Goal: Information Seeking & Learning: Learn about a topic

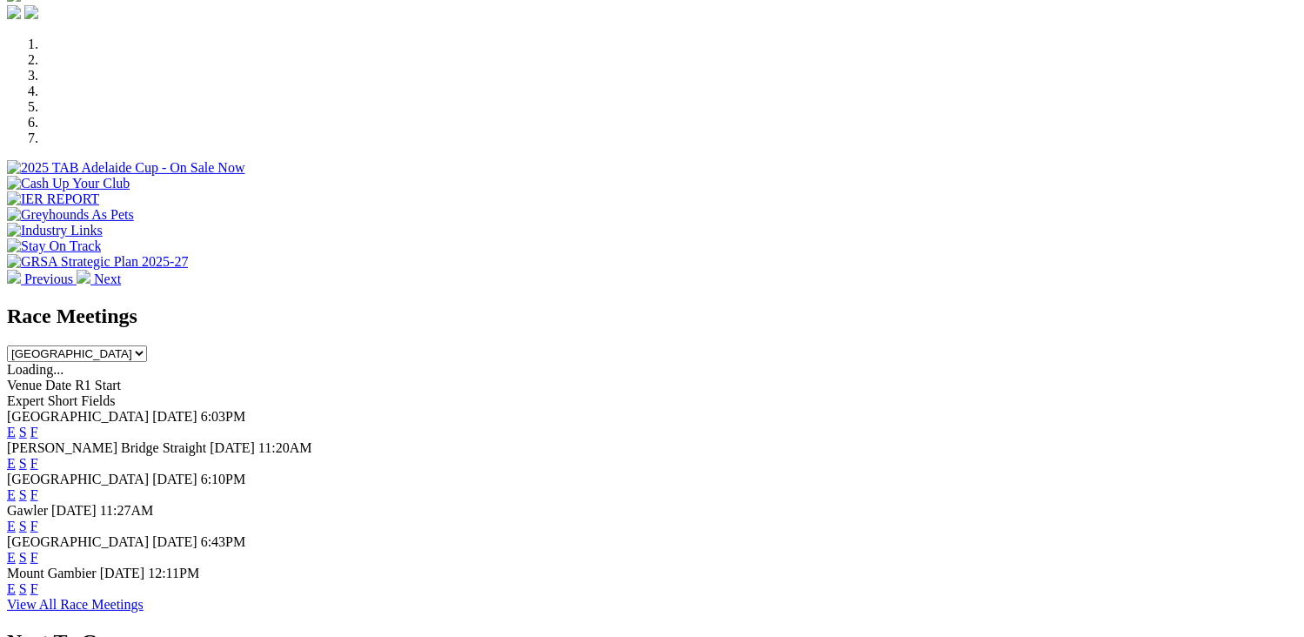
scroll to position [522, 0]
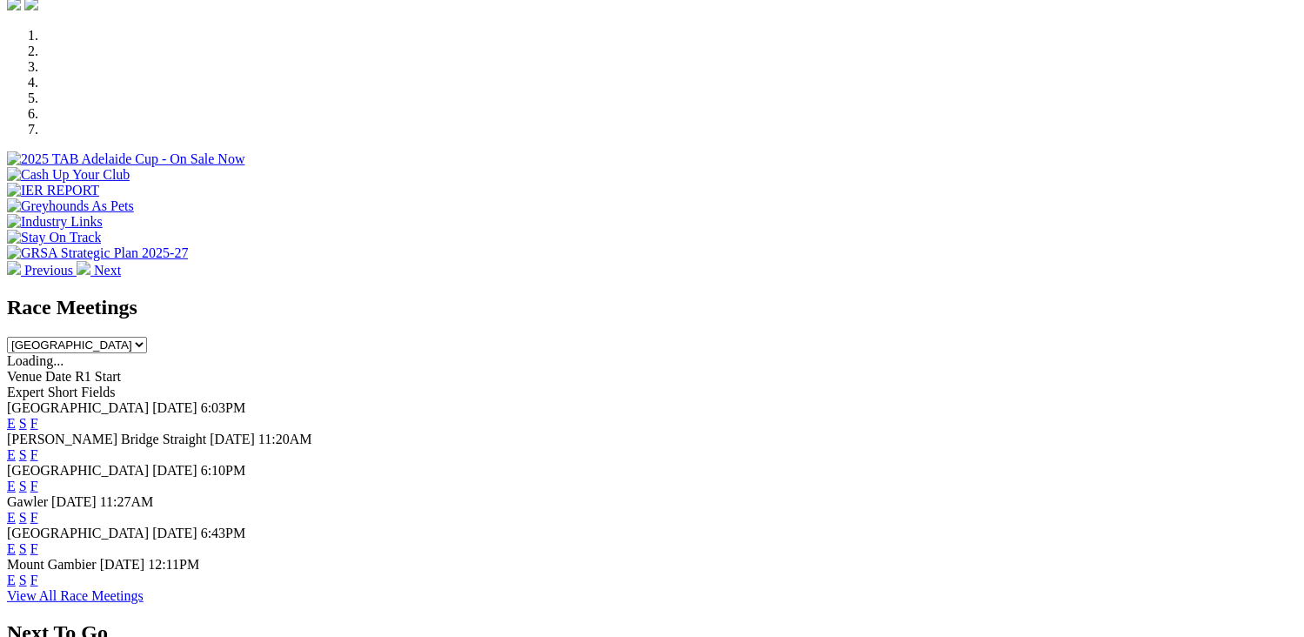
click at [38, 416] on link "F" at bounding box center [34, 423] width 8 height 15
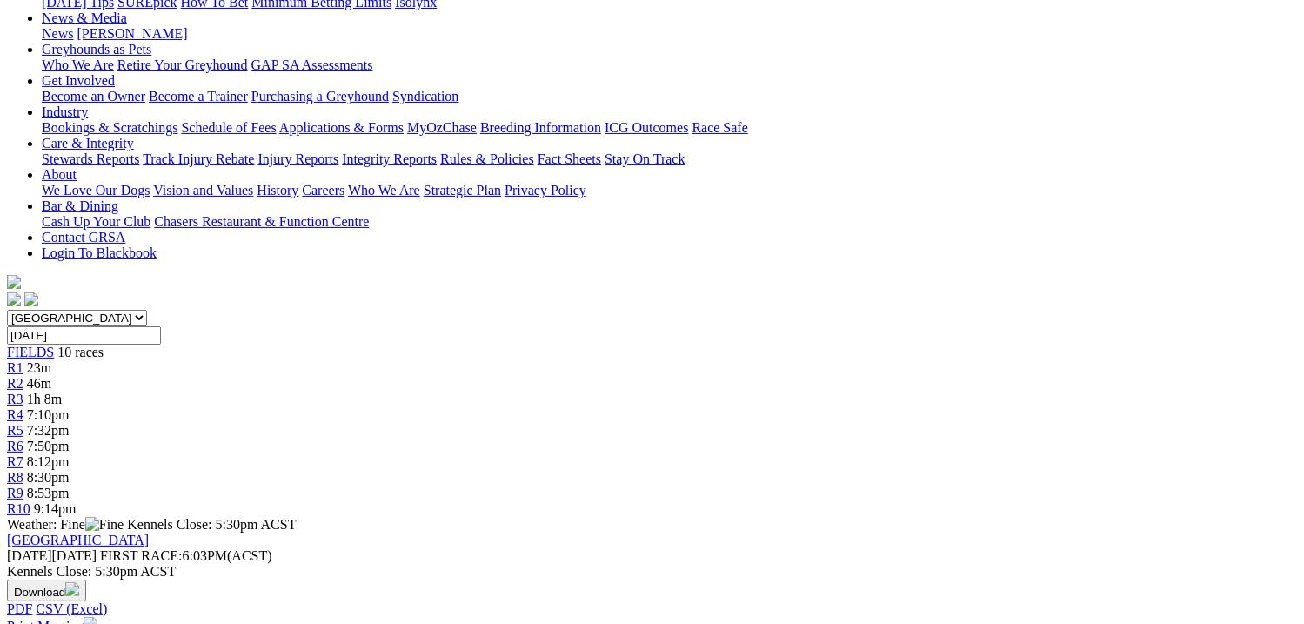
scroll to position [261, 0]
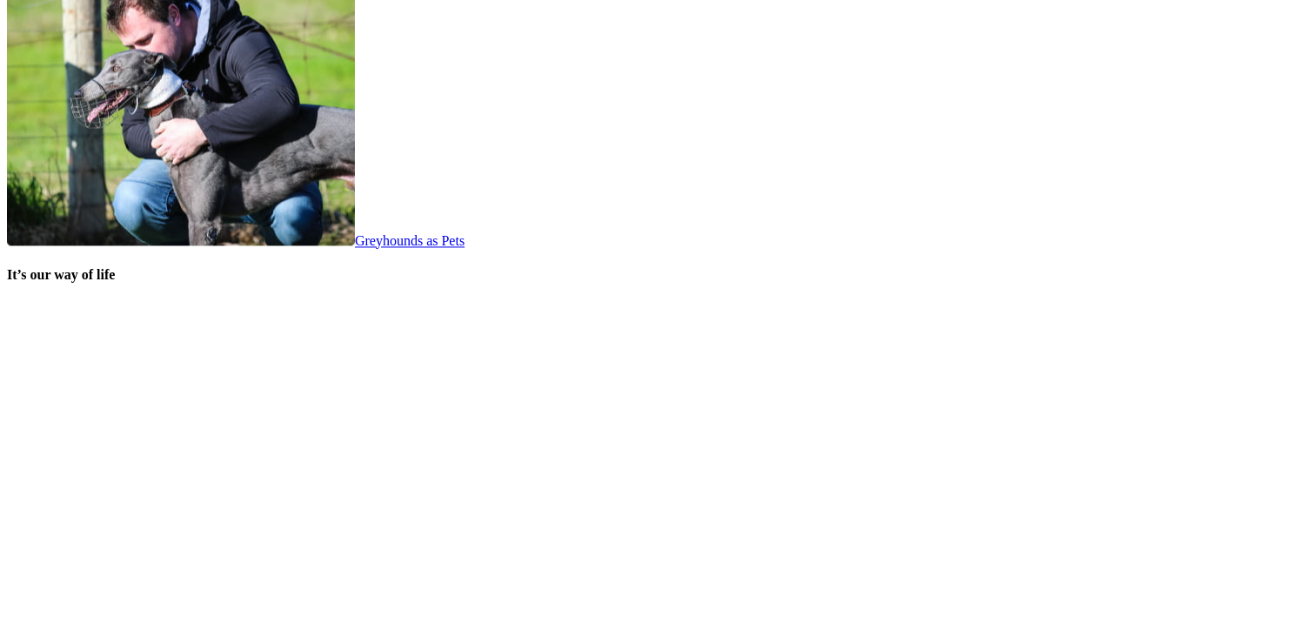
scroll to position [3653, 0]
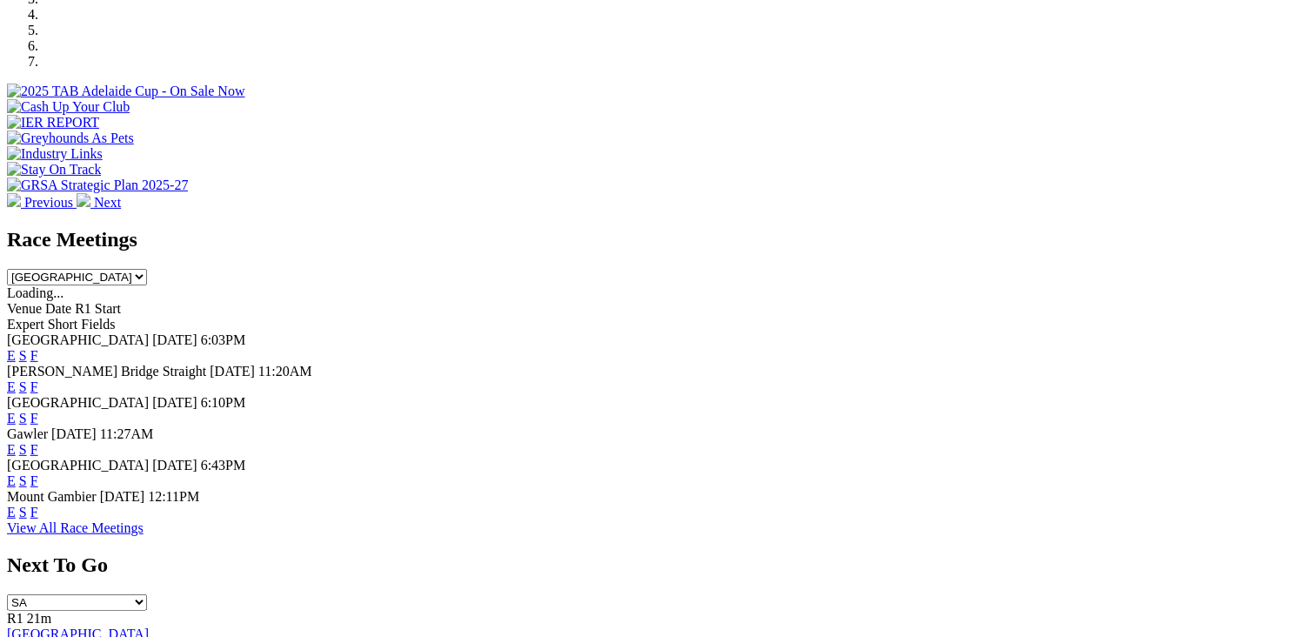
scroll to position [609, 0]
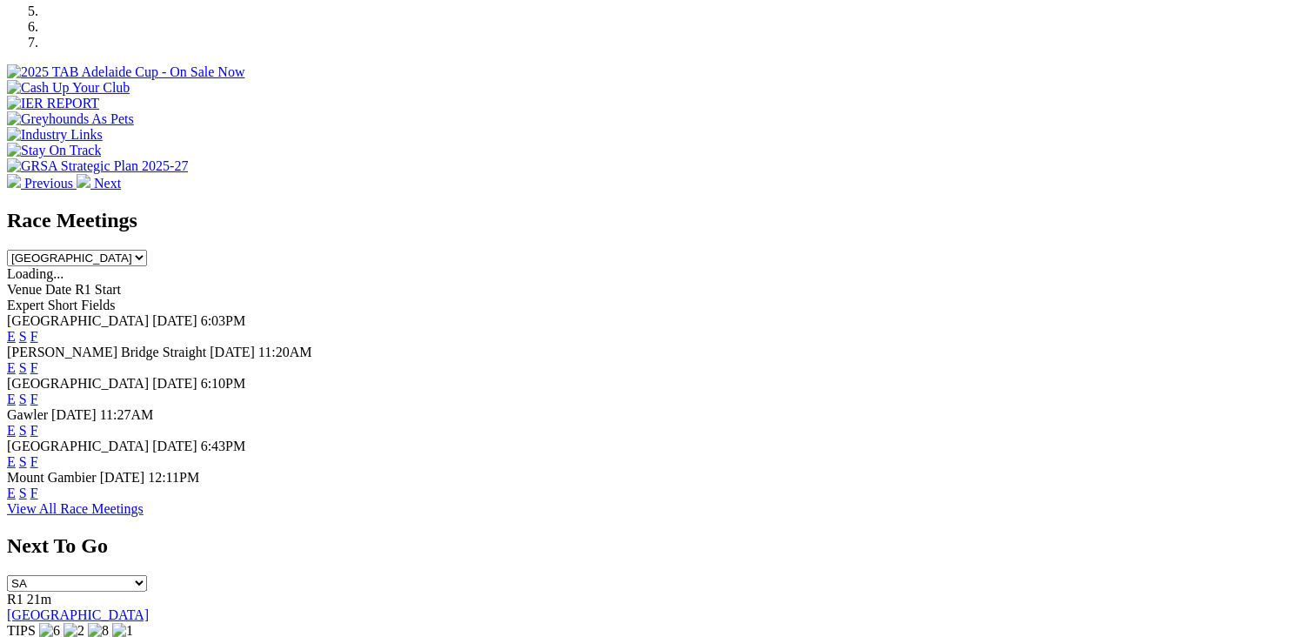
click at [38, 391] on link "F" at bounding box center [34, 398] width 8 height 15
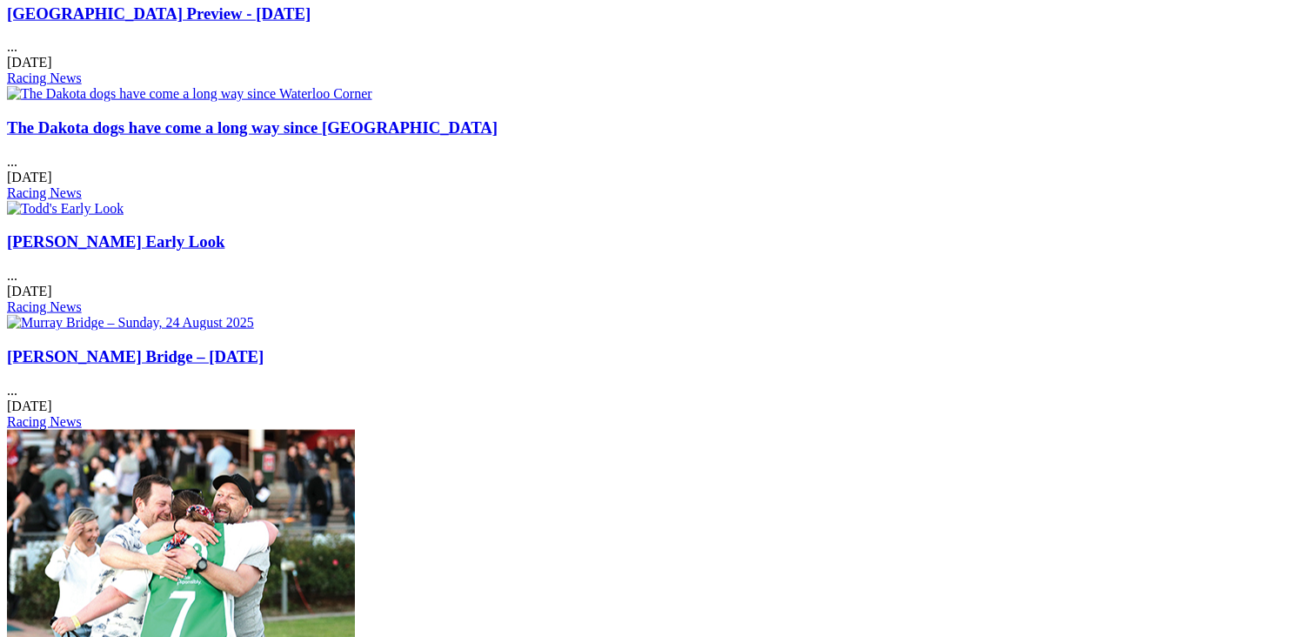
scroll to position [2175, 0]
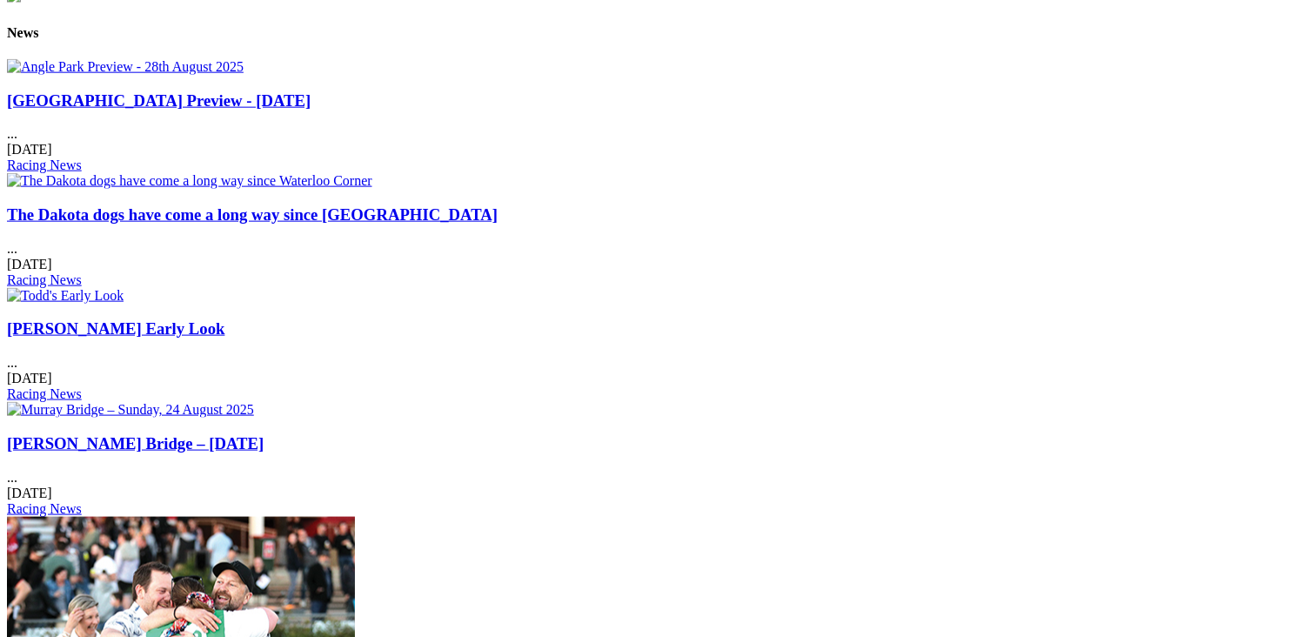
click at [493, 205] on link "The Dakota dogs have come a long way since Waterloo Corner" at bounding box center [252, 214] width 491 height 18
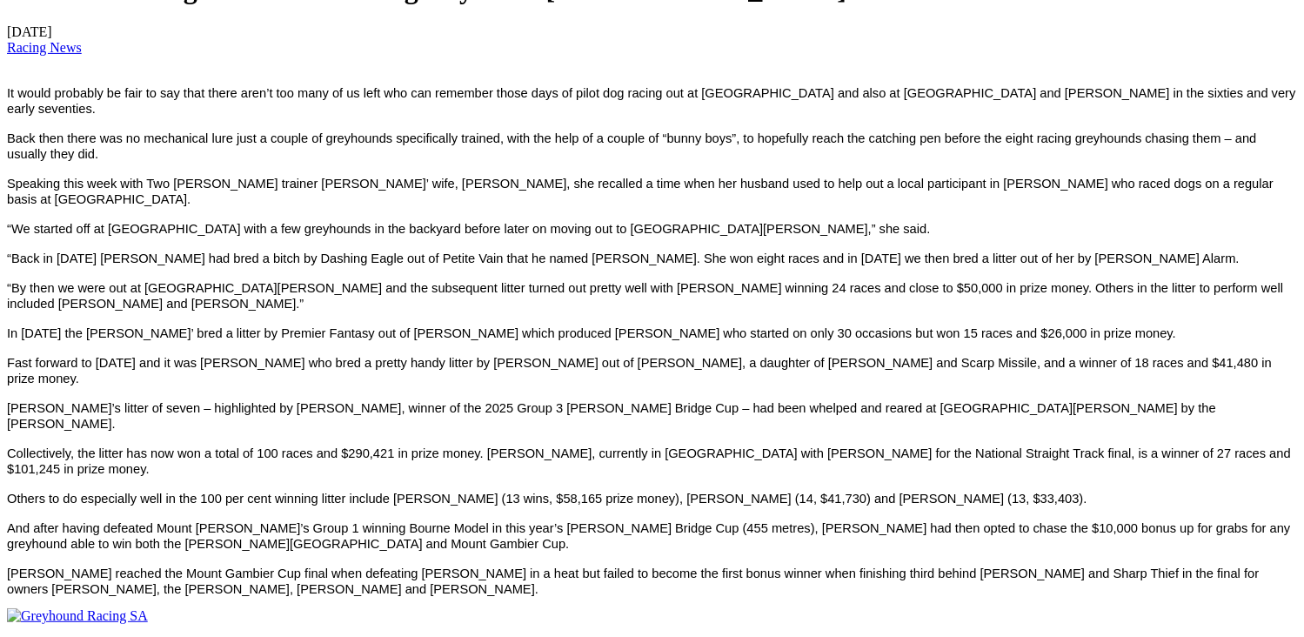
scroll to position [609, 0]
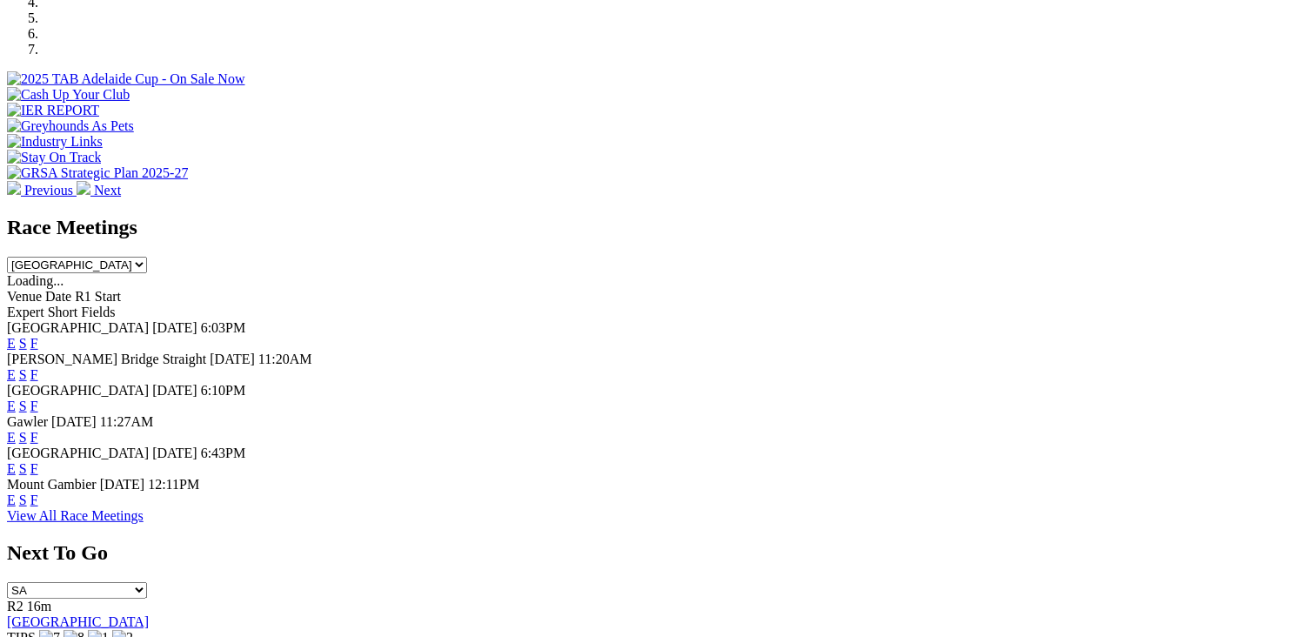
scroll to position [609, 0]
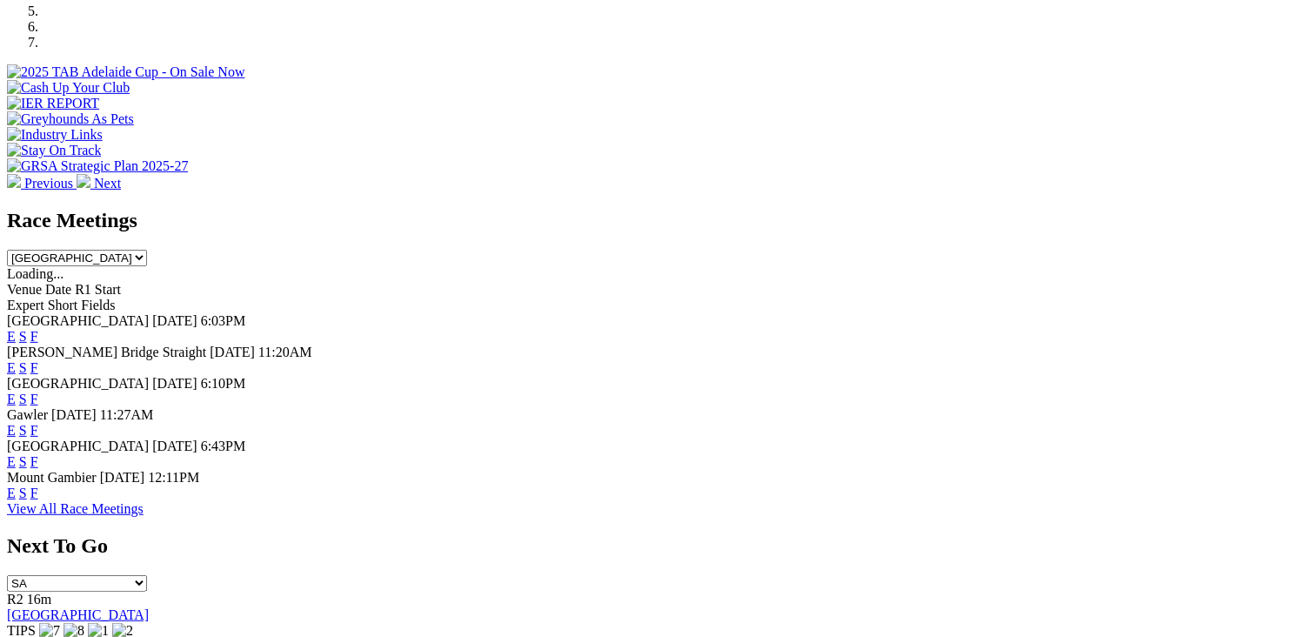
click at [38, 329] on link "F" at bounding box center [34, 336] width 8 height 15
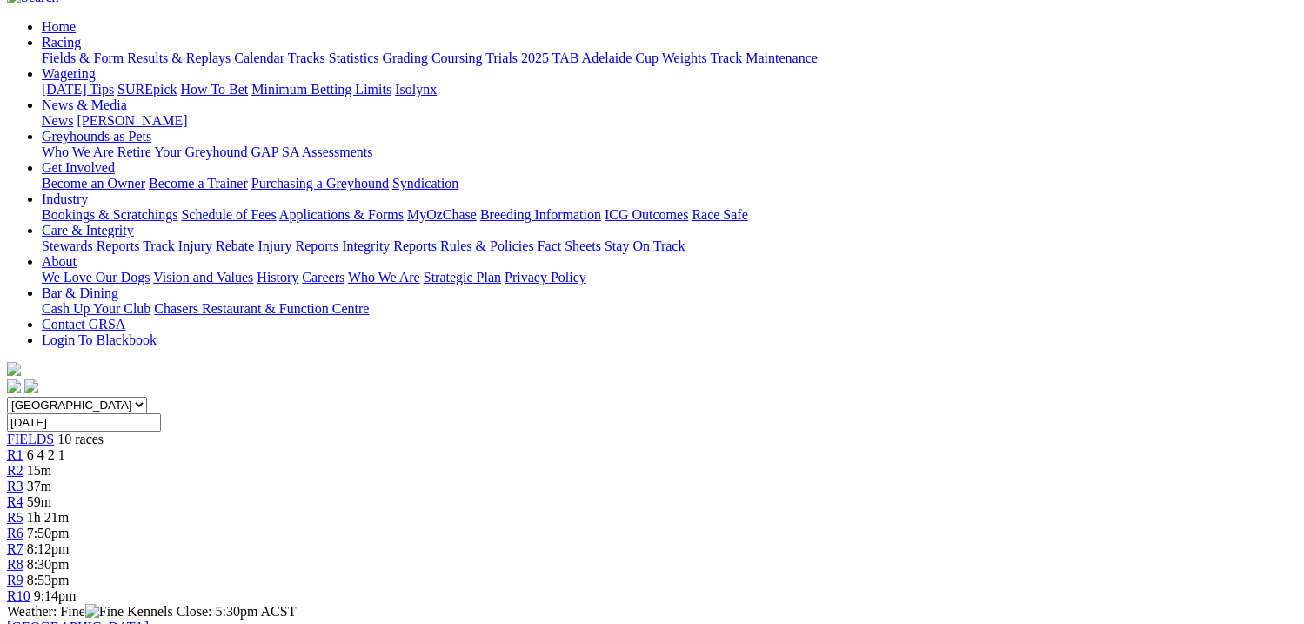
scroll to position [174, 0]
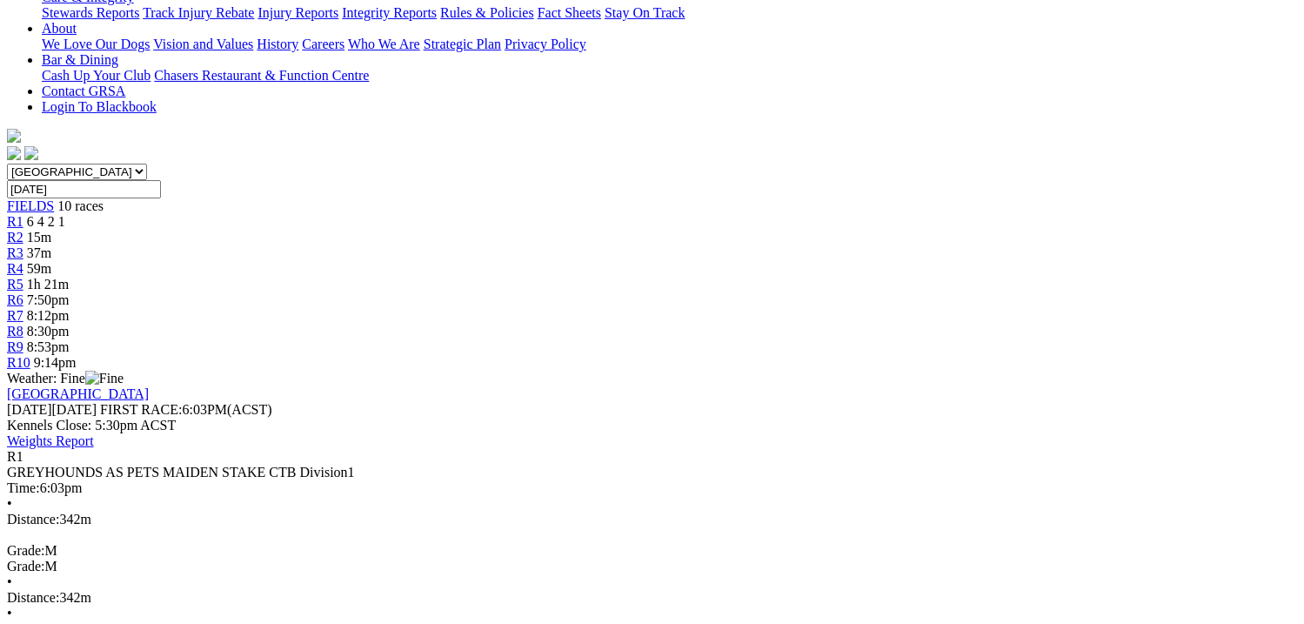
scroll to position [435, 0]
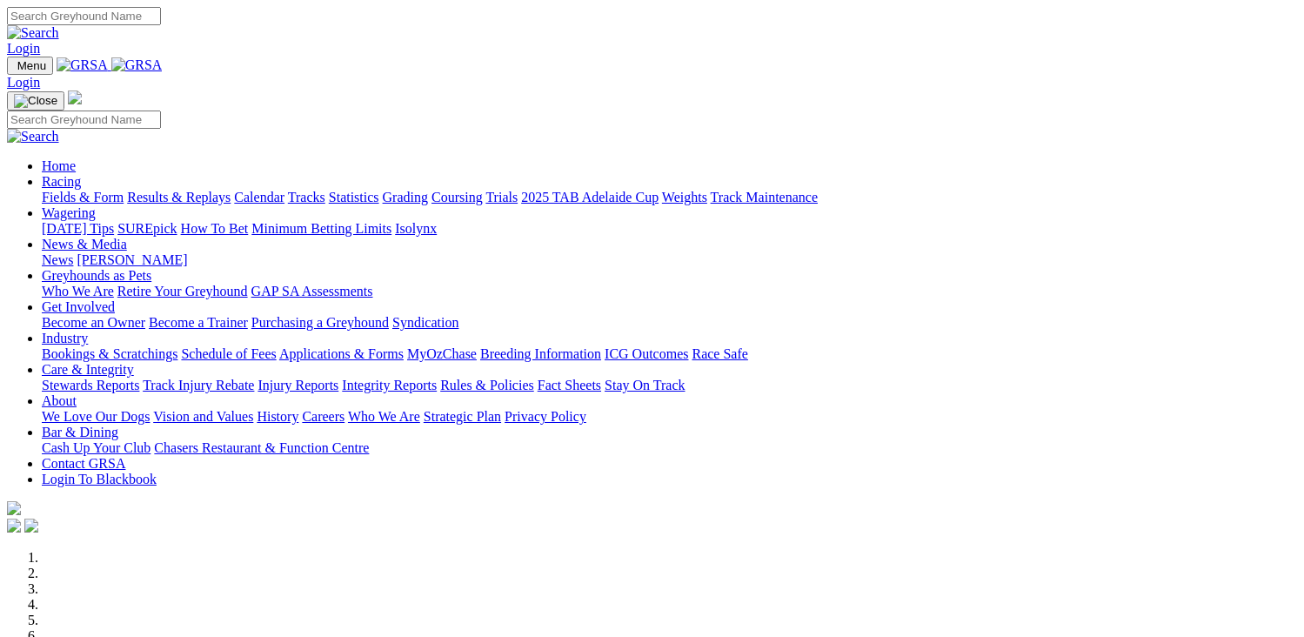
scroll to position [696, 0]
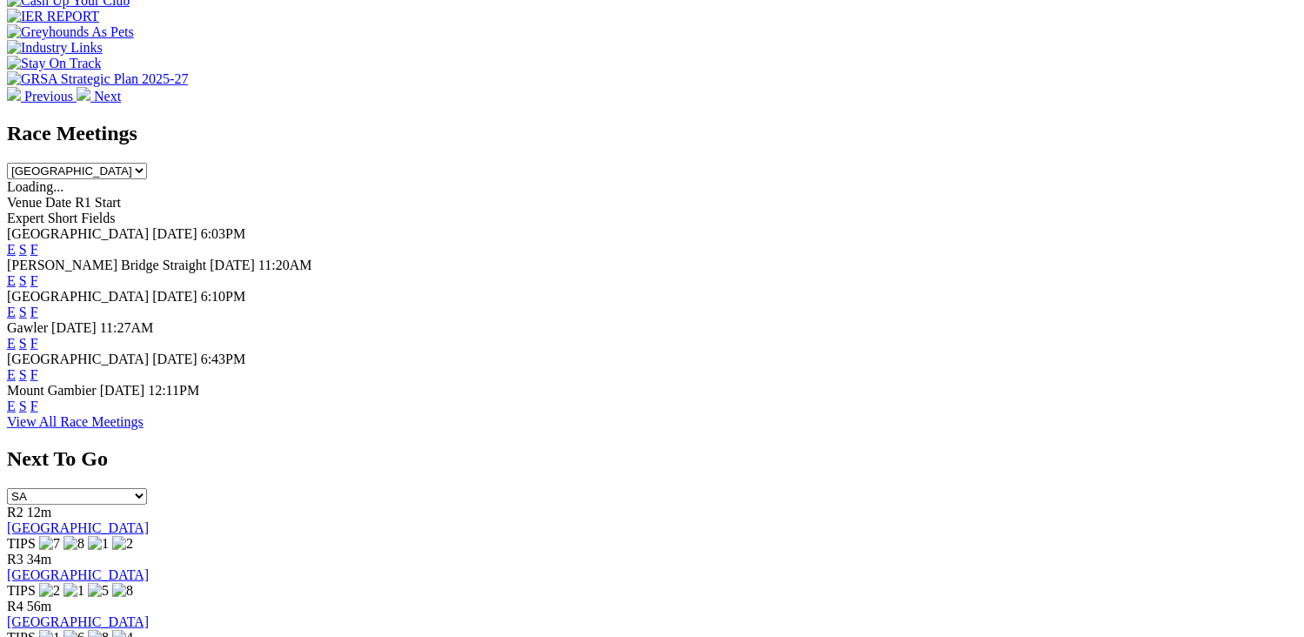
click at [38, 304] on link "F" at bounding box center [34, 311] width 8 height 15
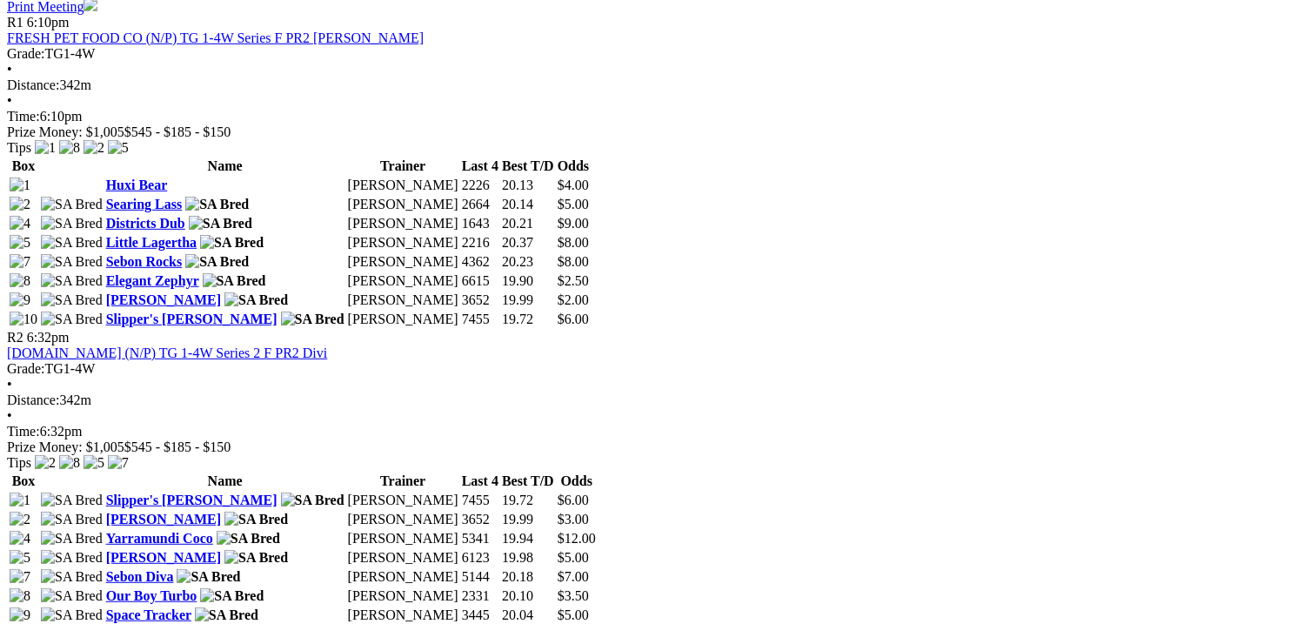
scroll to position [870, 0]
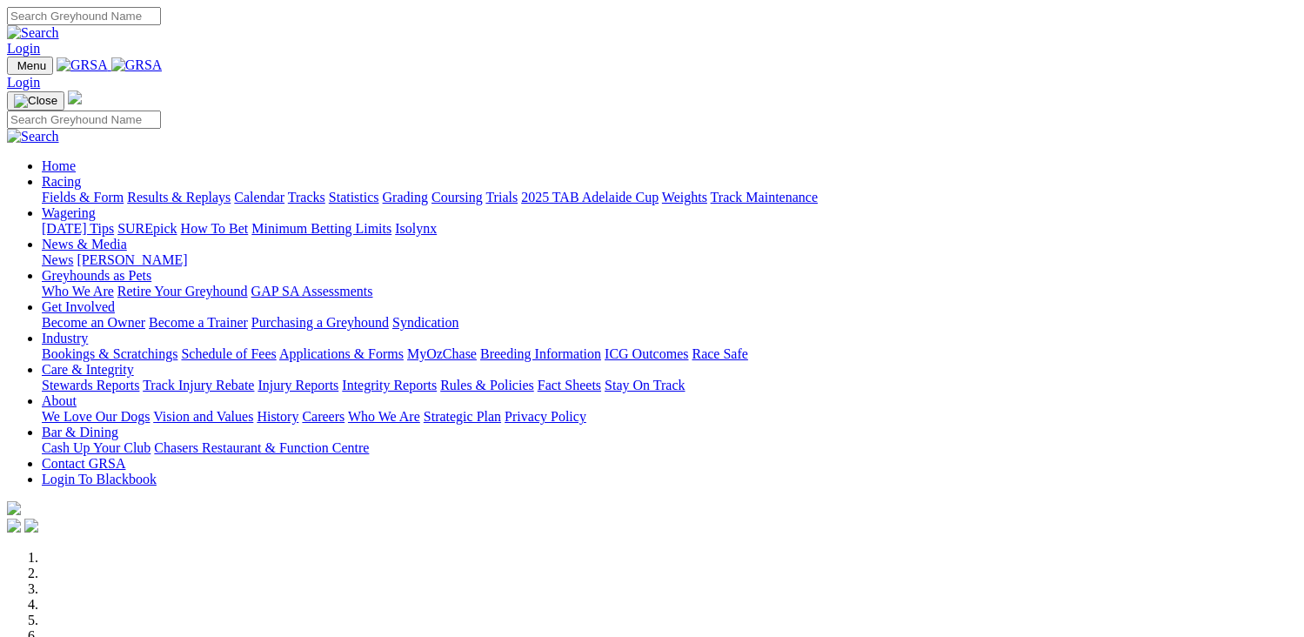
scroll to position [348, 0]
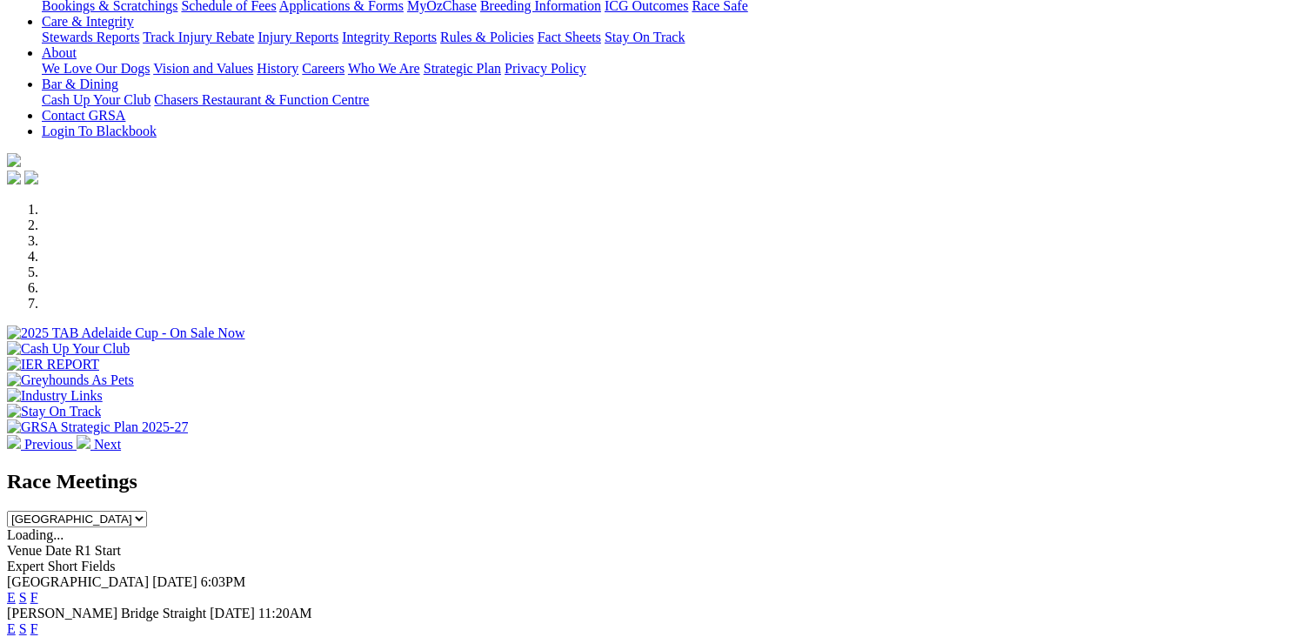
click at [38, 590] on link "F" at bounding box center [34, 597] width 8 height 15
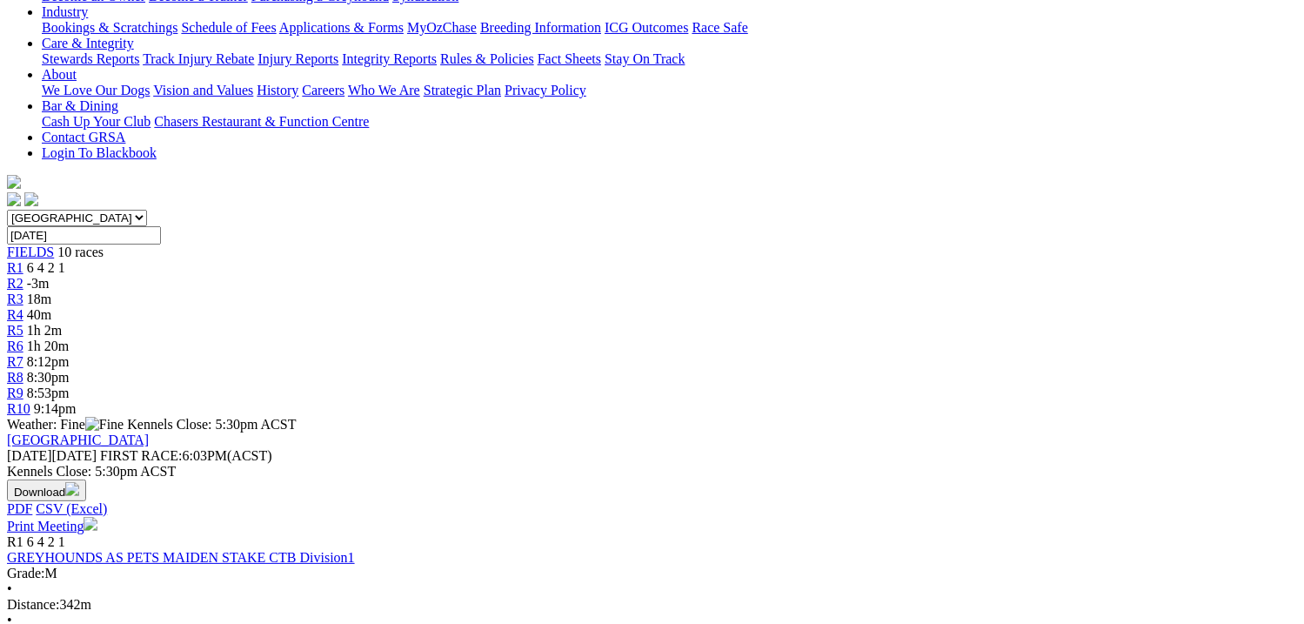
scroll to position [174, 0]
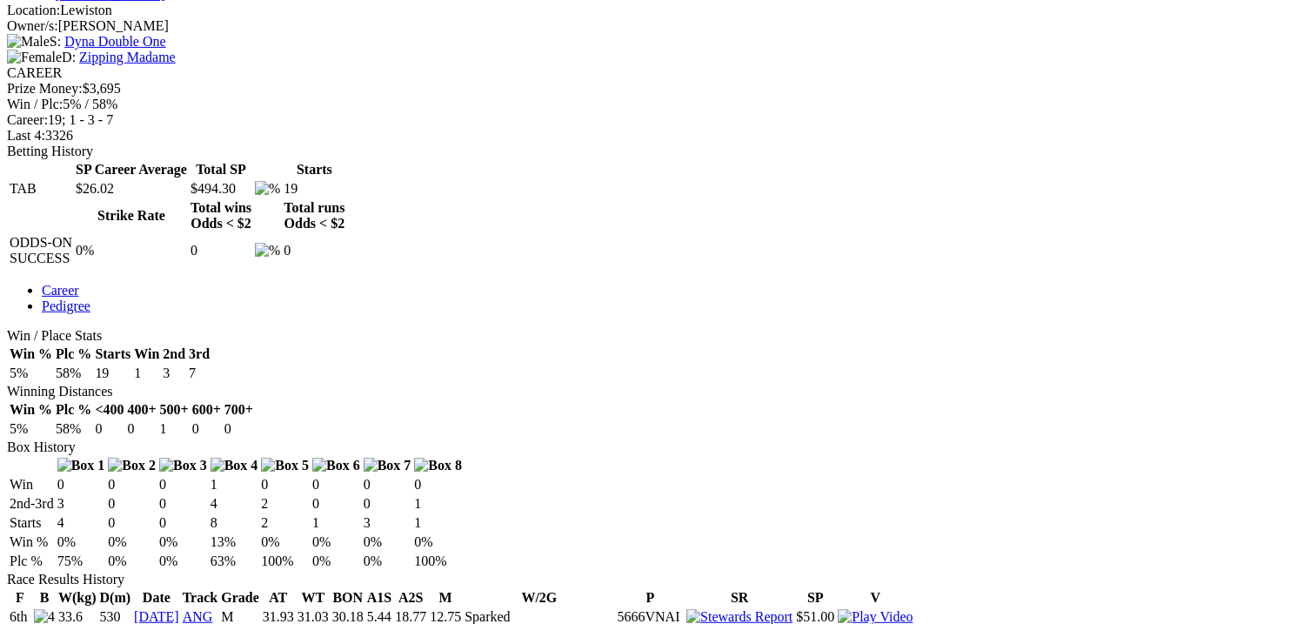
scroll to position [696, 0]
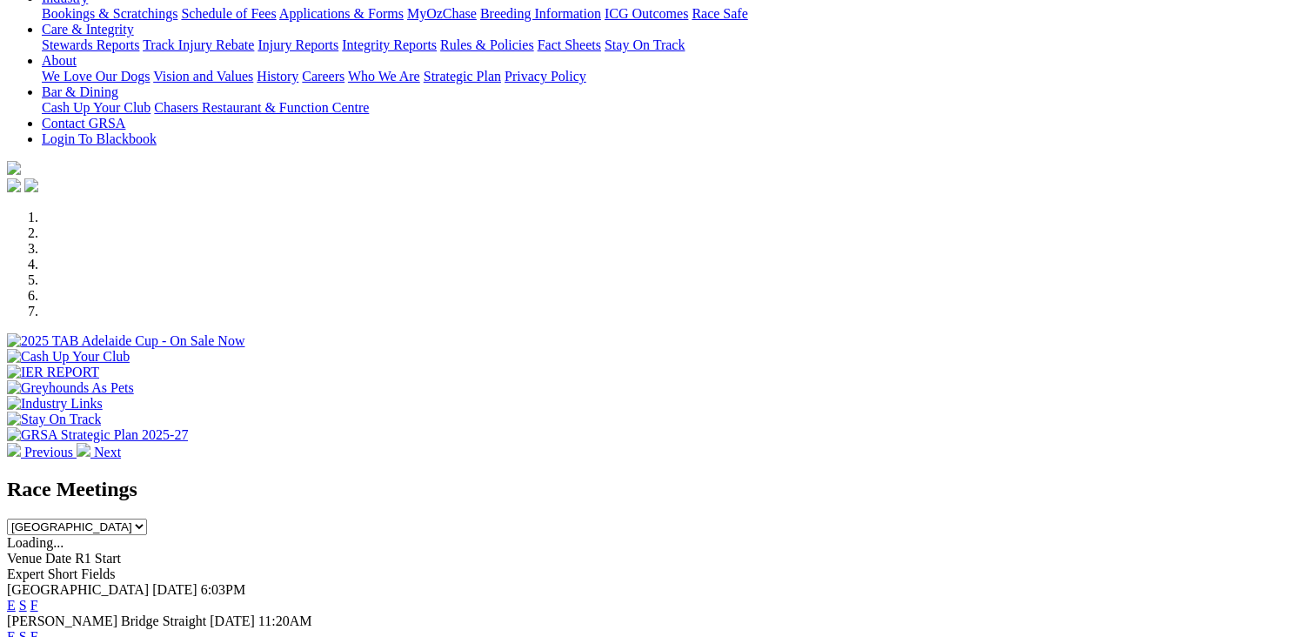
scroll to position [435, 0]
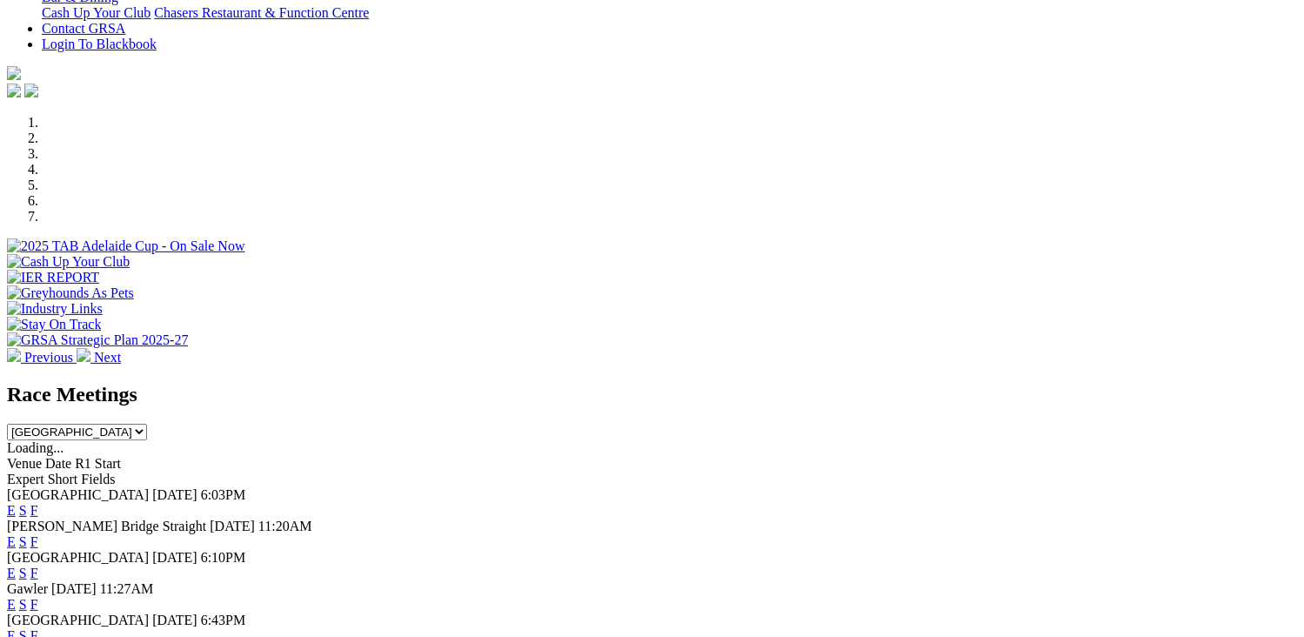
click at [38, 503] on link "F" at bounding box center [34, 510] width 8 height 15
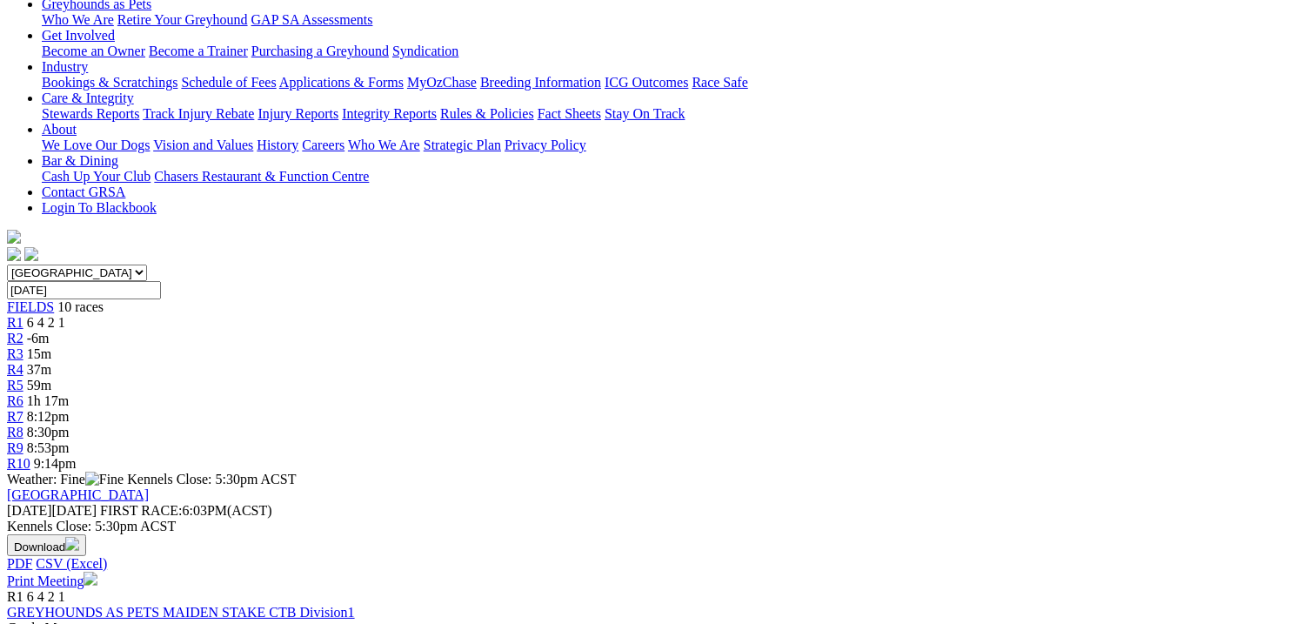
scroll to position [348, 0]
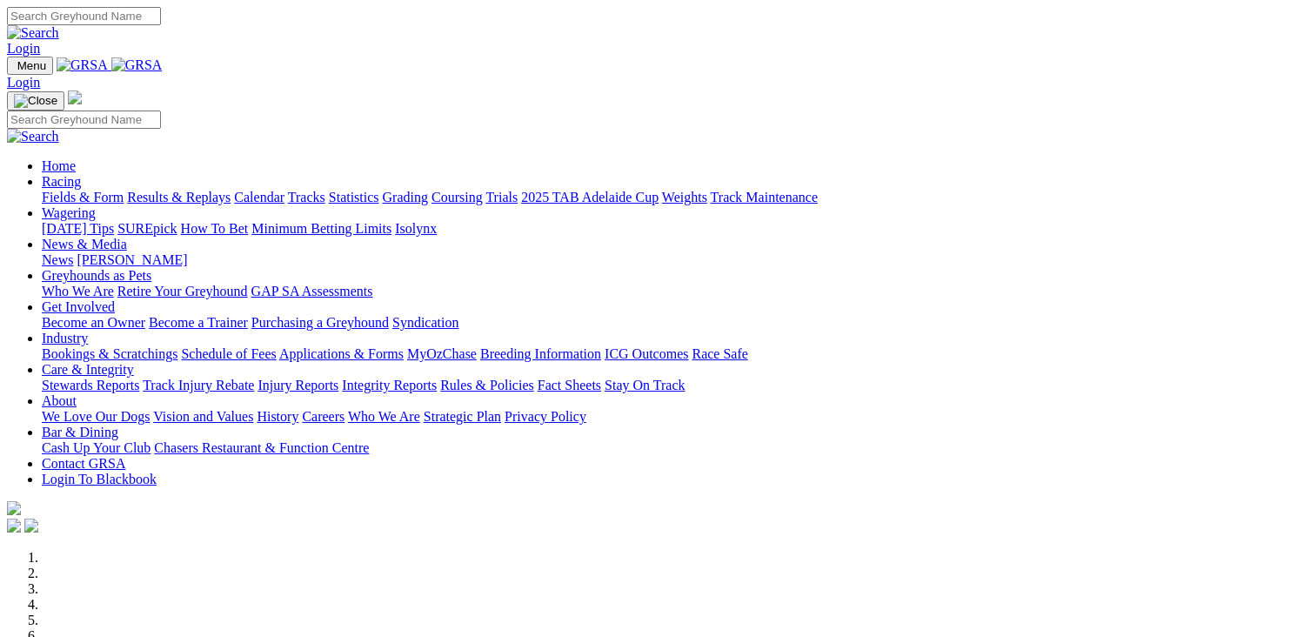
scroll to position [435, 0]
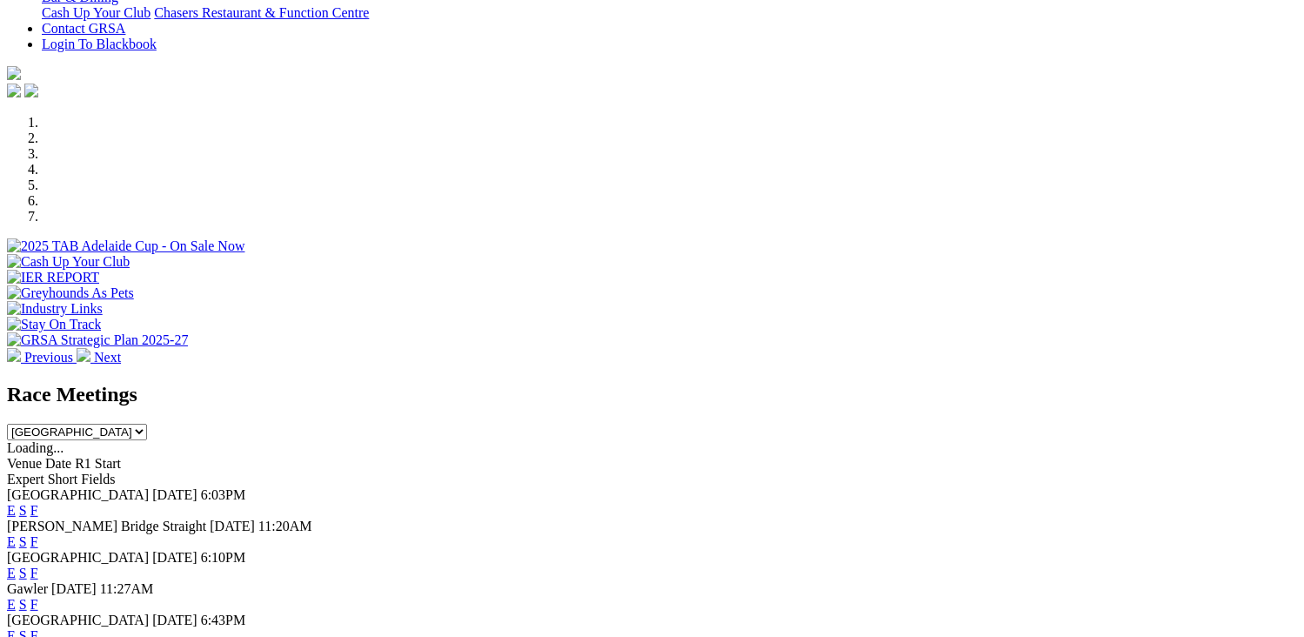
click at [38, 503] on link "F" at bounding box center [34, 510] width 8 height 15
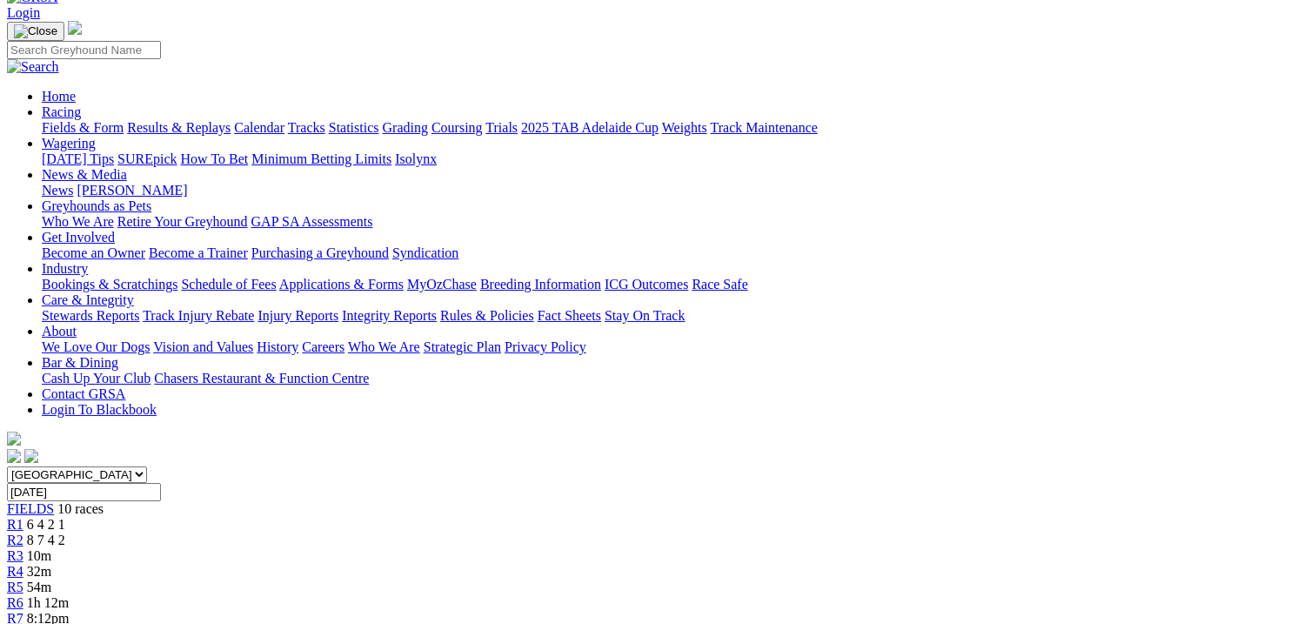
scroll to position [261, 0]
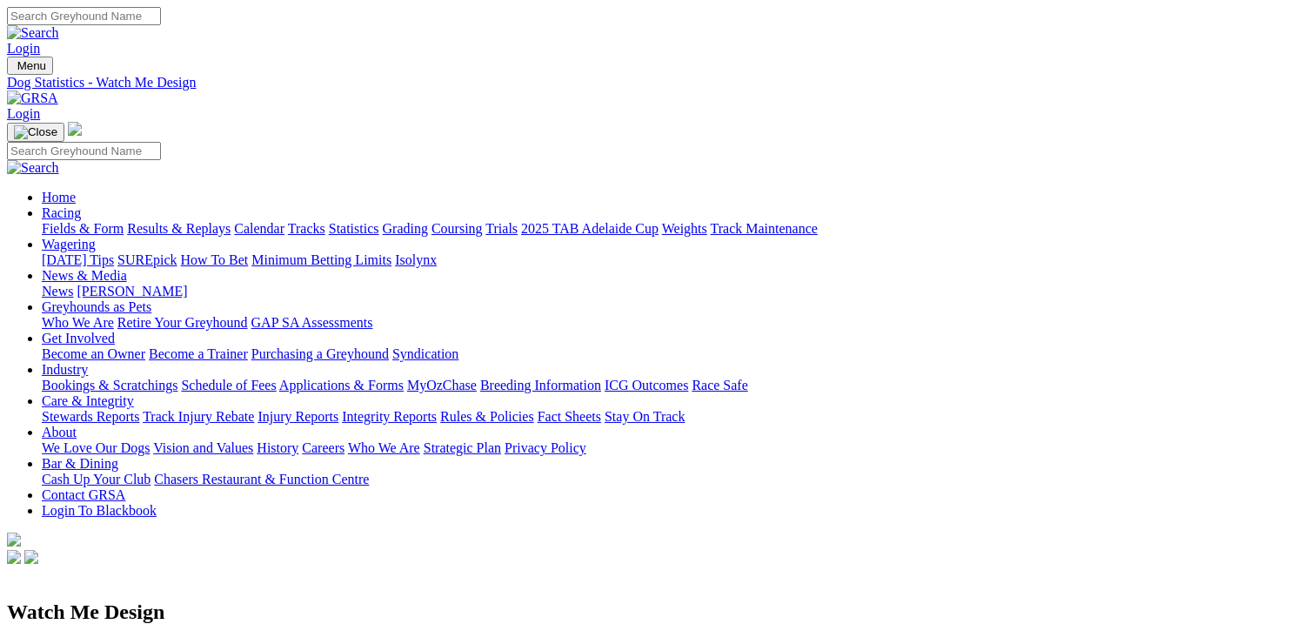
click at [195, 221] on link "Results & Replays" at bounding box center [179, 228] width 104 height 15
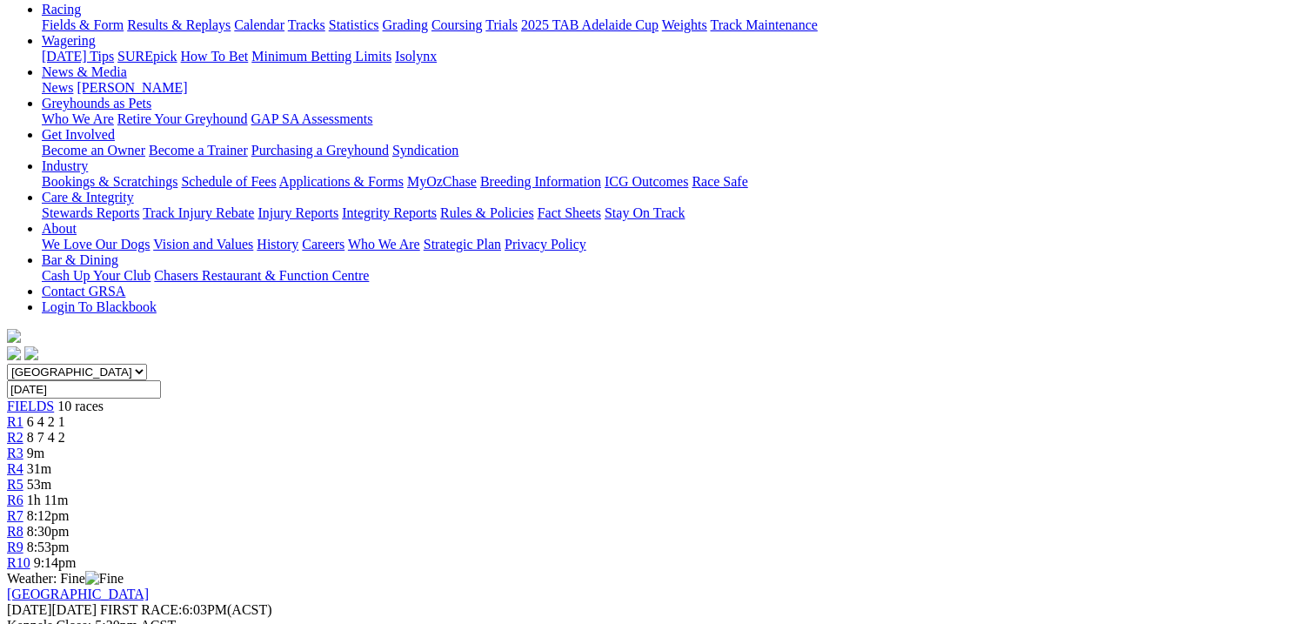
scroll to position [174, 0]
